Goal: Task Accomplishment & Management: Use online tool/utility

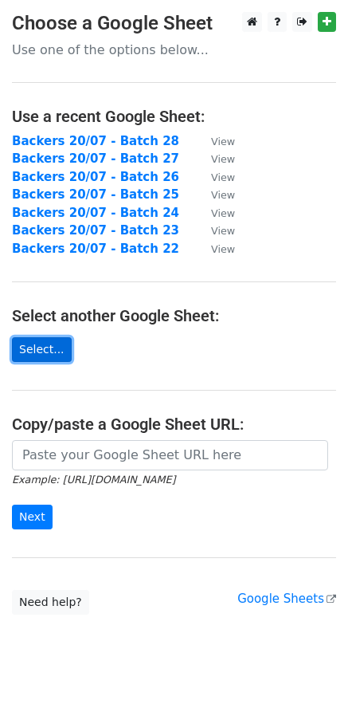
click at [44, 356] on link "Select..." at bounding box center [42, 349] width 60 height 25
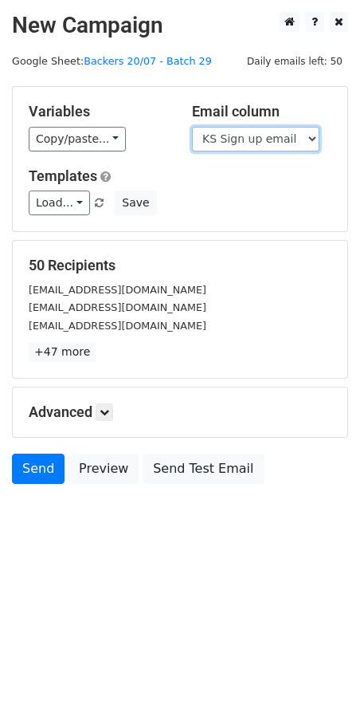
click at [265, 139] on select "Scheduled Backer Number Backer UID Backer Name KS Sign up email Reward Title Bi…" at bounding box center [256, 139] width 128 height 25
select select "Email"
click at [192, 127] on select "Scheduled Backer Number Backer UID Backer Name KS Sign up email Reward Title Bi…" at bounding box center [256, 139] width 128 height 25
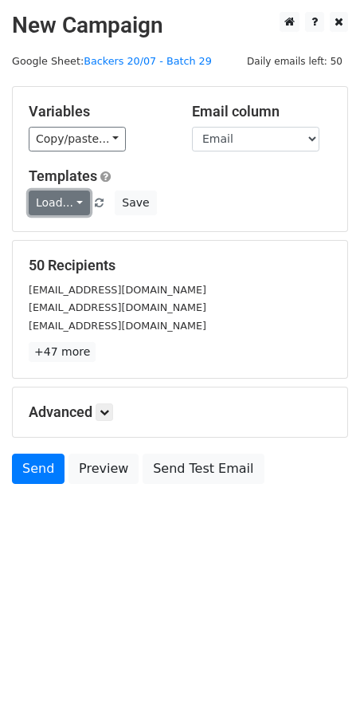
click at [40, 203] on link "Load..." at bounding box center [59, 202] width 61 height 25
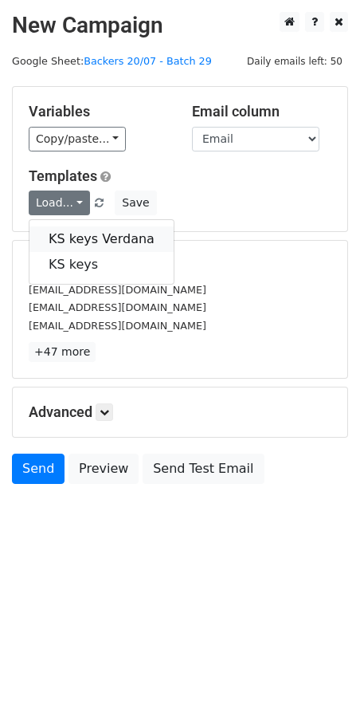
click at [65, 243] on link "KS keys Verdana" at bounding box center [101, 239] width 144 height 26
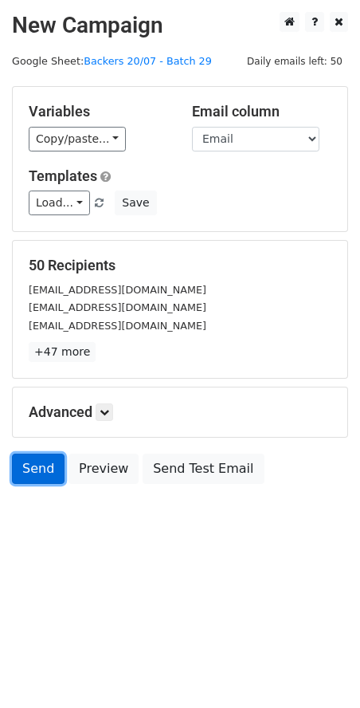
click at [38, 472] on link "Send" at bounding box center [38, 468] width 53 height 30
